Goal: Task Accomplishment & Management: Manage account settings

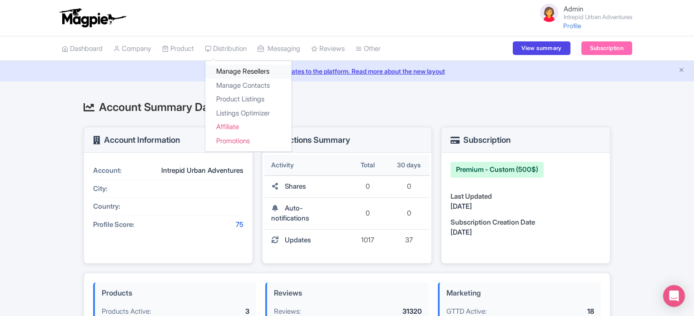
click at [236, 68] on link "Manage Resellers" at bounding box center [248, 71] width 86 height 14
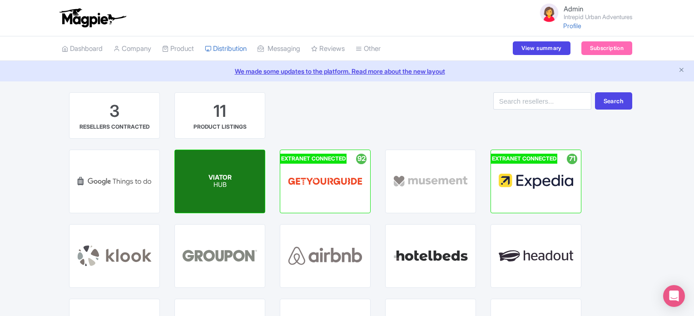
click at [226, 181] on p "HUB" at bounding box center [219, 185] width 23 height 8
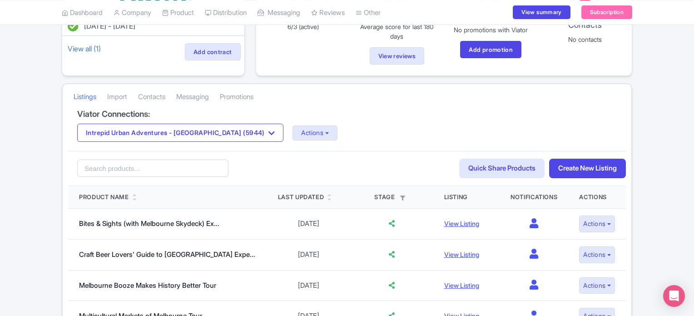
scroll to position [127, 0]
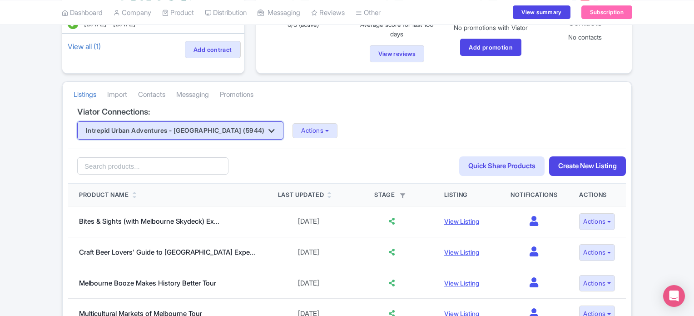
click at [268, 131] on icon "button" at bounding box center [271, 130] width 6 height 7
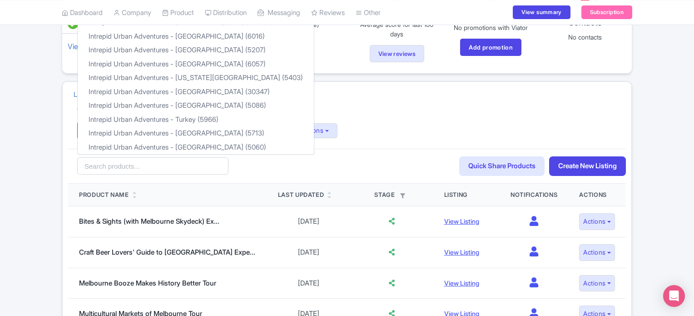
click at [650, 190] on div "Feb 06, 2025 - Feb 06, 2026 View all (1) Add contract Email Updates 6 Live prod…" at bounding box center [347, 236] width 694 height 543
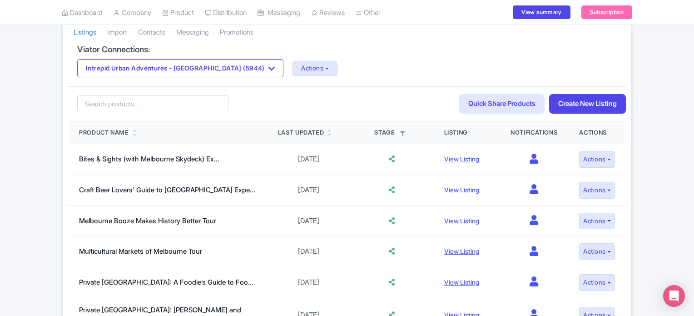
scroll to position [188, 0]
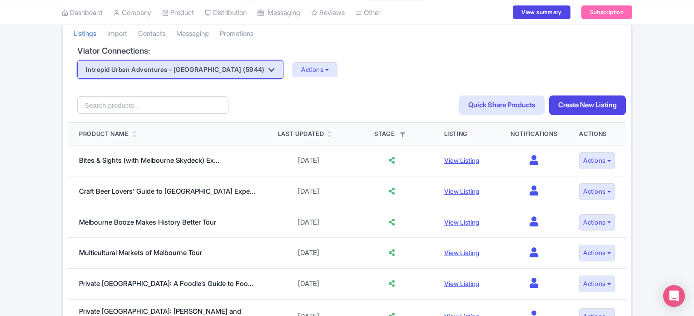
click at [268, 66] on icon "button" at bounding box center [271, 69] width 6 height 7
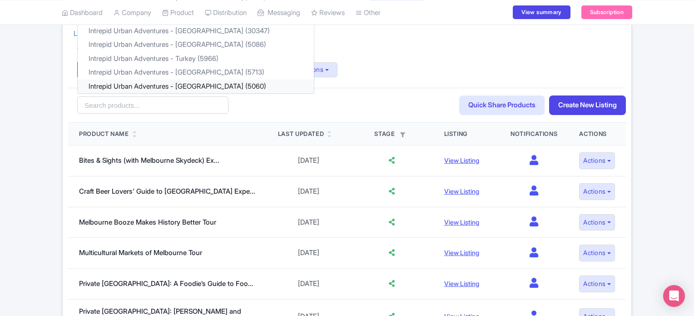
click at [214, 85] on link "Intrepid Urban Adventures - [GEOGRAPHIC_DATA] (5060)" at bounding box center [196, 86] width 236 height 14
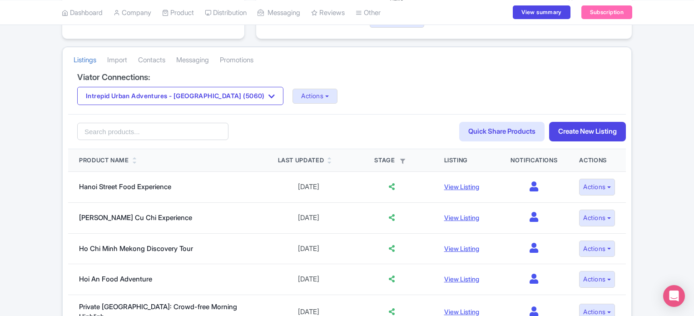
scroll to position [158, 0]
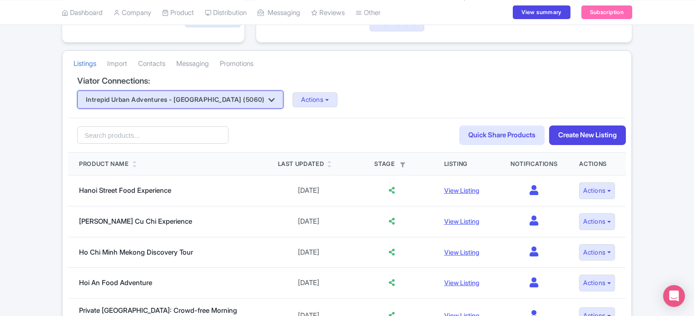
click at [172, 102] on button "Intrepid Urban Adventures - Vietnam (5060)" at bounding box center [180, 99] width 206 height 18
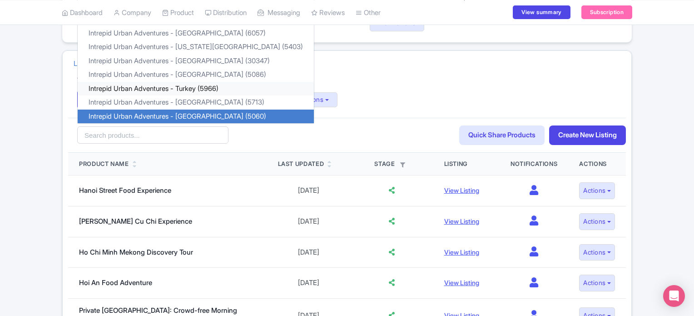
scroll to position [0, 0]
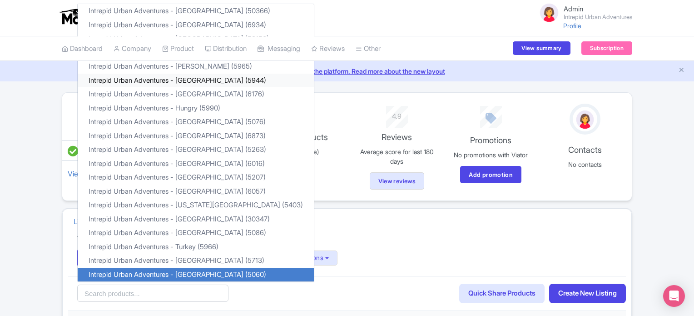
click at [162, 79] on link "Intrepid Urban Adventures - France (5944)" at bounding box center [196, 81] width 236 height 14
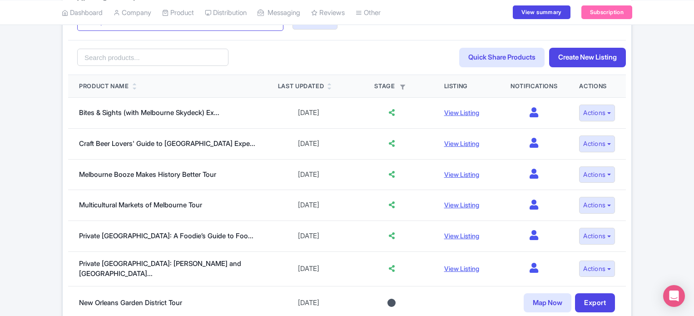
scroll to position [206, 0]
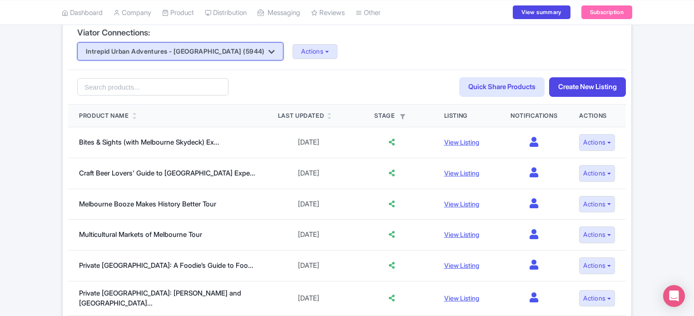
click at [140, 46] on button "Intrepid Urban Adventures - [GEOGRAPHIC_DATA] (5944)" at bounding box center [180, 51] width 206 height 18
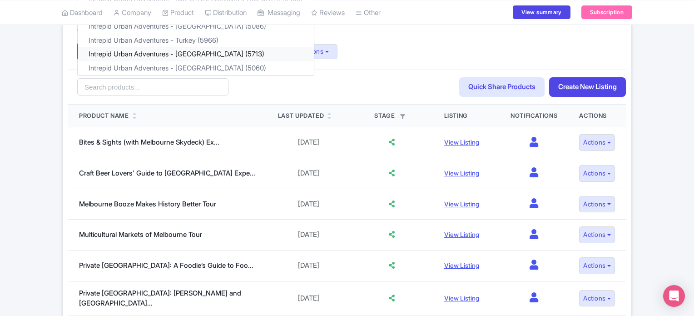
click at [167, 54] on link "Intrepid Urban Adventures - [GEOGRAPHIC_DATA] (5713)" at bounding box center [196, 54] width 236 height 14
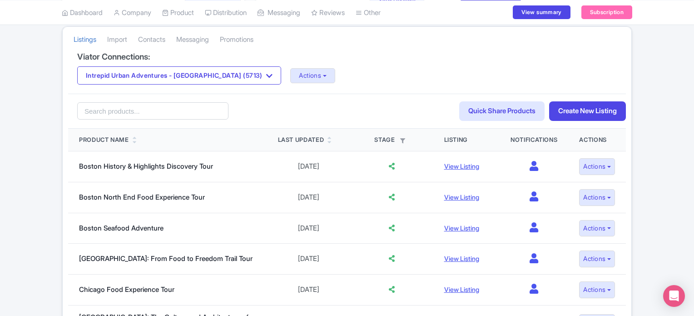
scroll to position [200, 0]
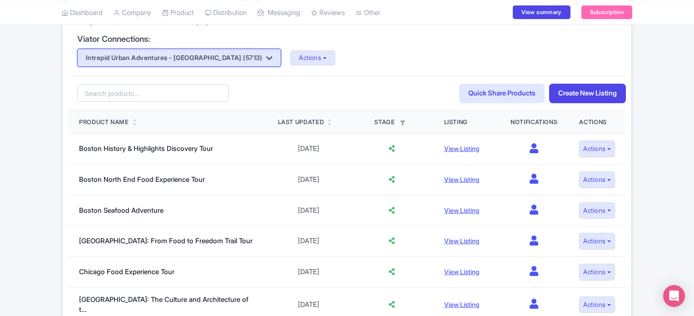
click at [210, 57] on button "Intrepid Urban Adventures - [GEOGRAPHIC_DATA] (5713)" at bounding box center [179, 58] width 204 height 18
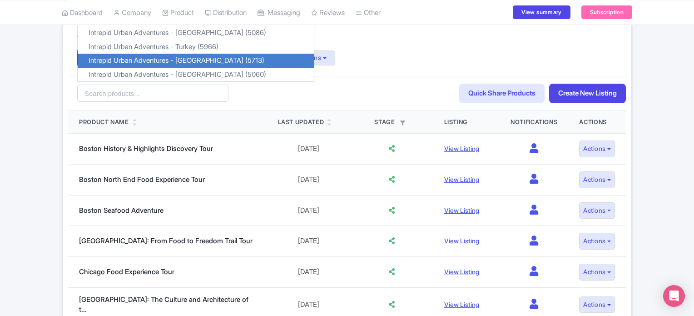
scroll to position [0, 0]
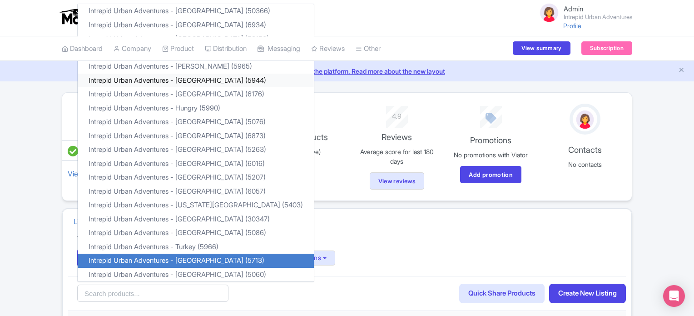
click at [177, 79] on link "Intrepid Urban Adventures - [GEOGRAPHIC_DATA] (5944)" at bounding box center [196, 81] width 236 height 14
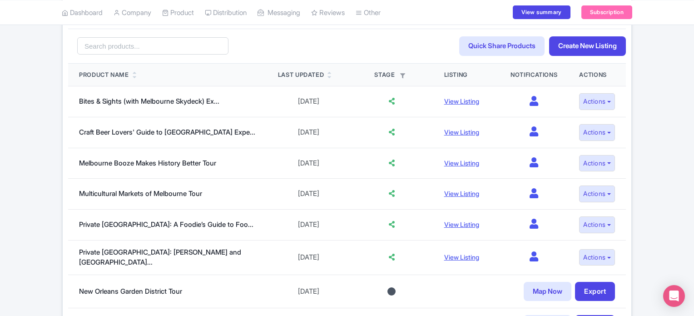
scroll to position [236, 0]
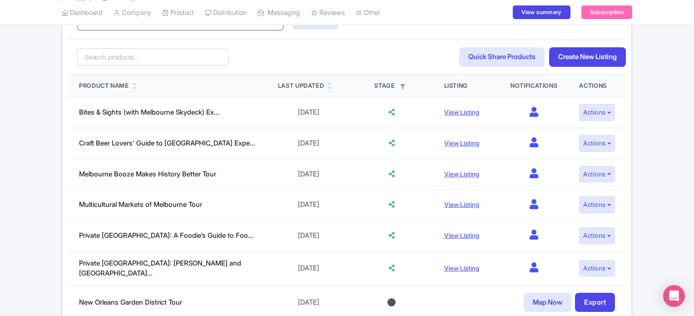
click at [49, 120] on div "[DATE] - [DATE] View all (1) Add contract Email Updates 6 Live products 6/3 (ac…" at bounding box center [347, 127] width 694 height 543
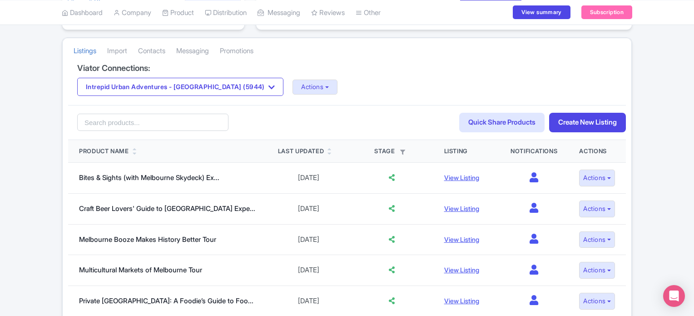
scroll to position [145, 0]
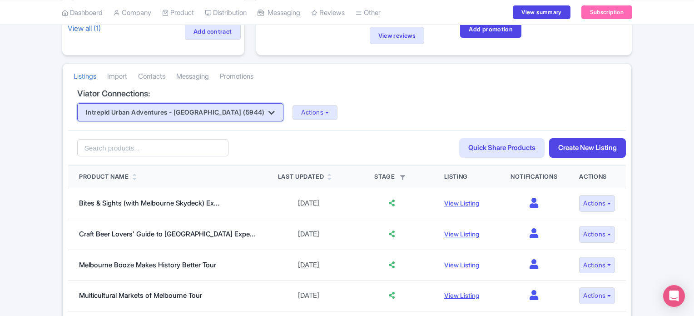
click at [151, 113] on button "Intrepid Urban Adventures - [GEOGRAPHIC_DATA] (5944)" at bounding box center [180, 112] width 206 height 18
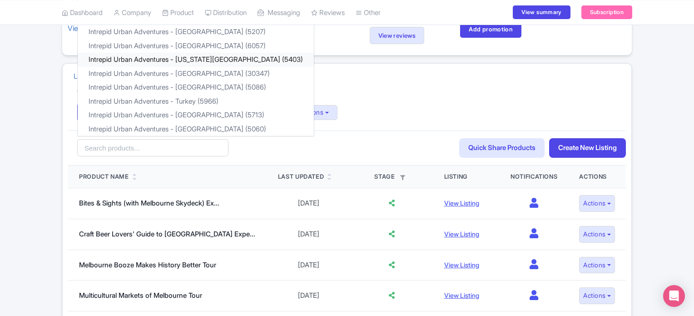
click at [211, 57] on link "Intrepid Urban Adventures - [US_STATE][GEOGRAPHIC_DATA] (5403)" at bounding box center [196, 60] width 236 height 14
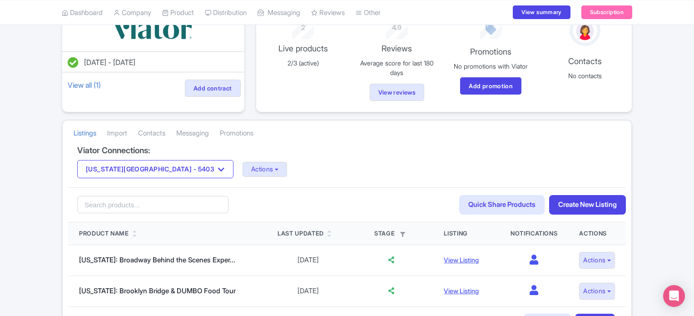
scroll to position [73, 0]
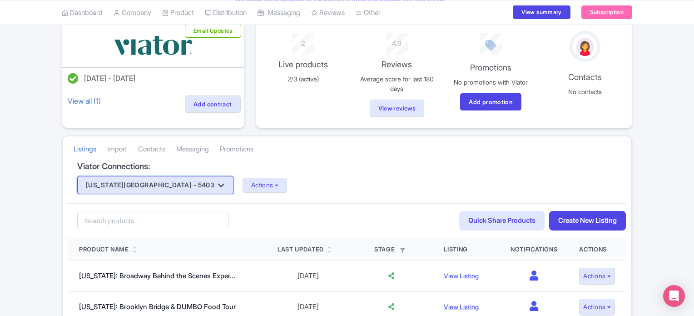
click at [143, 182] on button "New York City - 5403" at bounding box center [155, 185] width 156 height 18
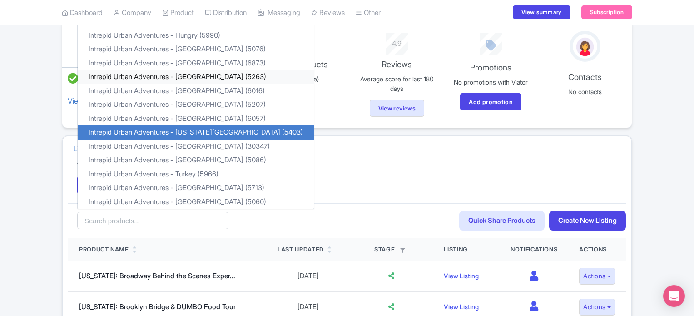
click at [164, 77] on link "Intrepid Urban Adventures - [GEOGRAPHIC_DATA] (5263)" at bounding box center [196, 77] width 236 height 14
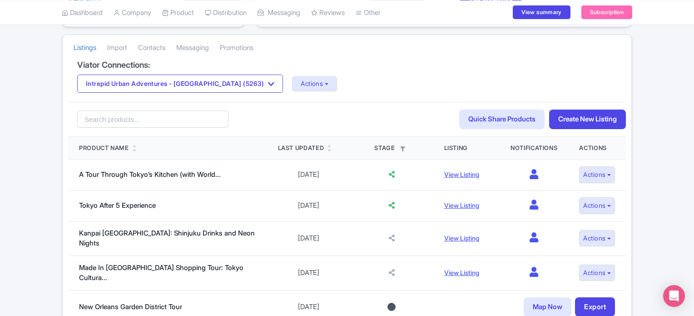
scroll to position [182, 0]
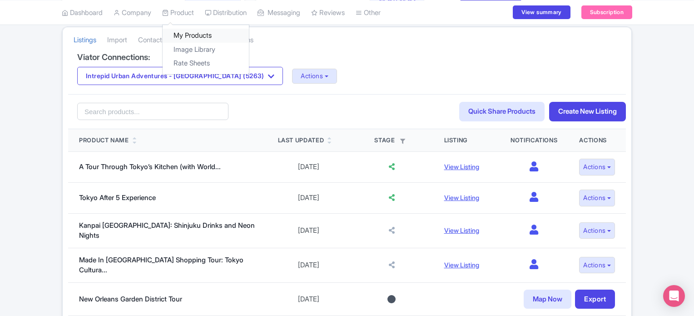
click at [192, 32] on link "My Products" at bounding box center [206, 36] width 86 height 14
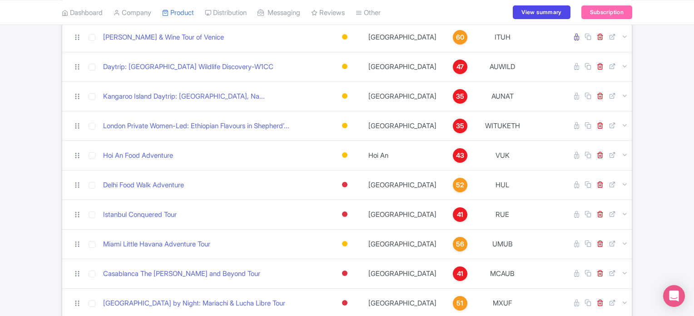
scroll to position [2560, 0]
